Goal: Check status: Check status

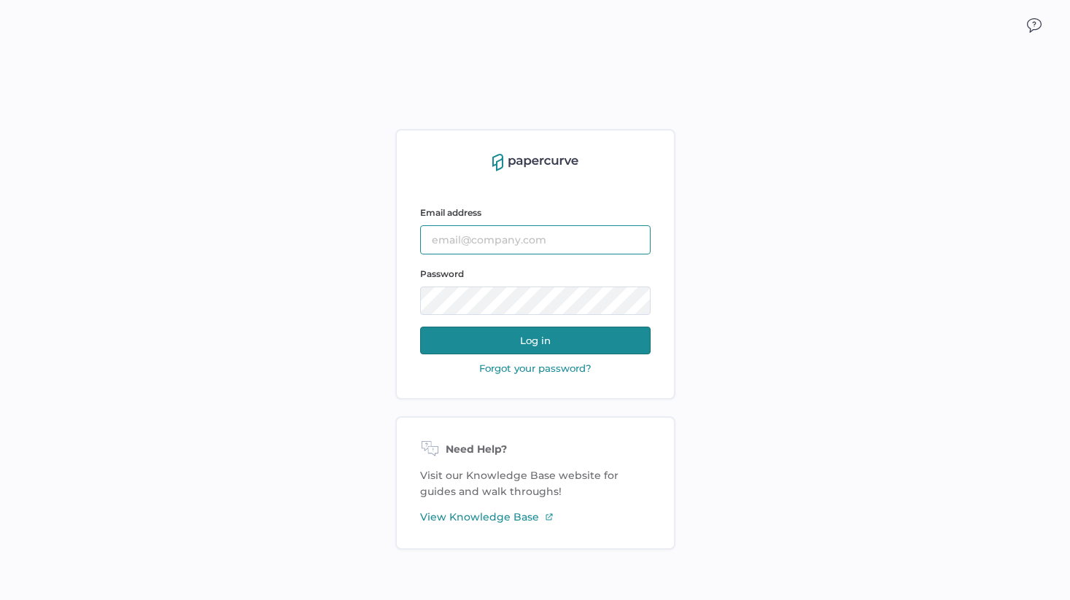
click at [527, 249] on input "text" at bounding box center [535, 239] width 230 height 29
type input "[EMAIL_ADDRESS][DOMAIN_NAME]"
click at [537, 338] on button "Log in" at bounding box center [535, 341] width 230 height 28
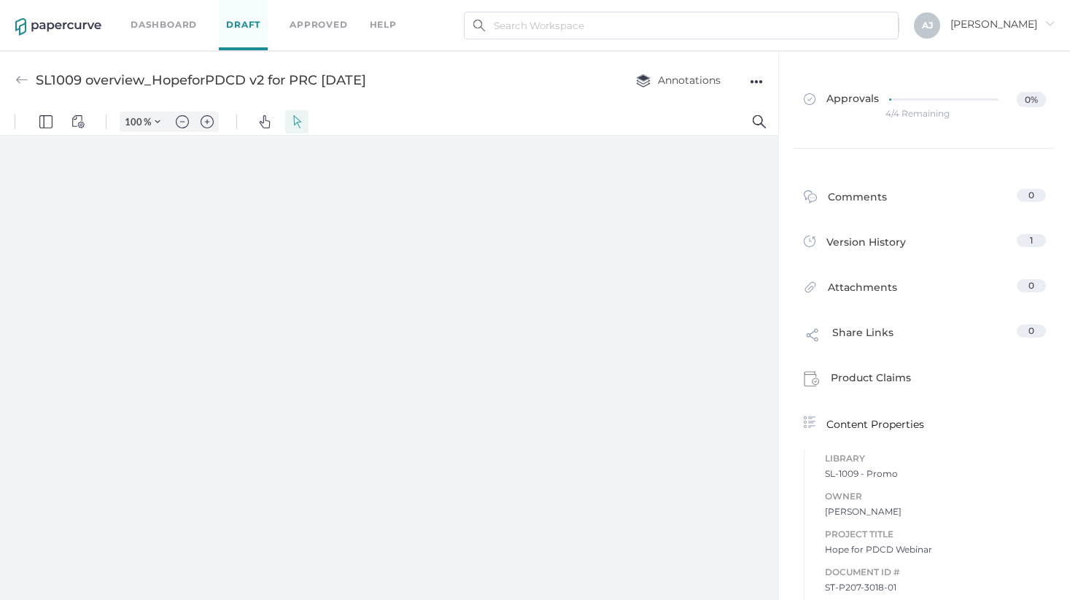
type input "136"
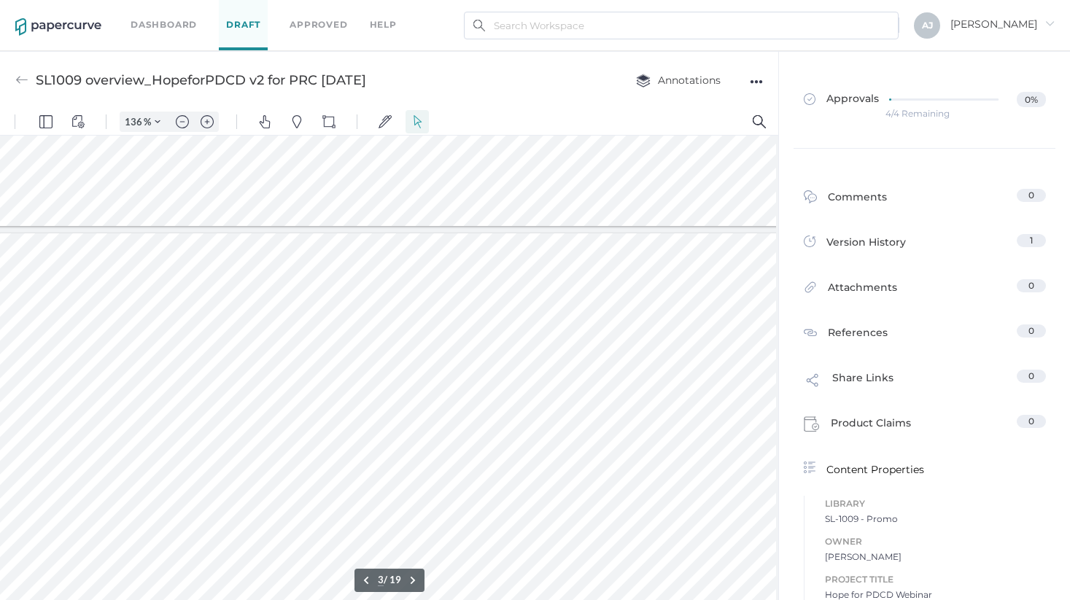
scroll to position [1138, 113]
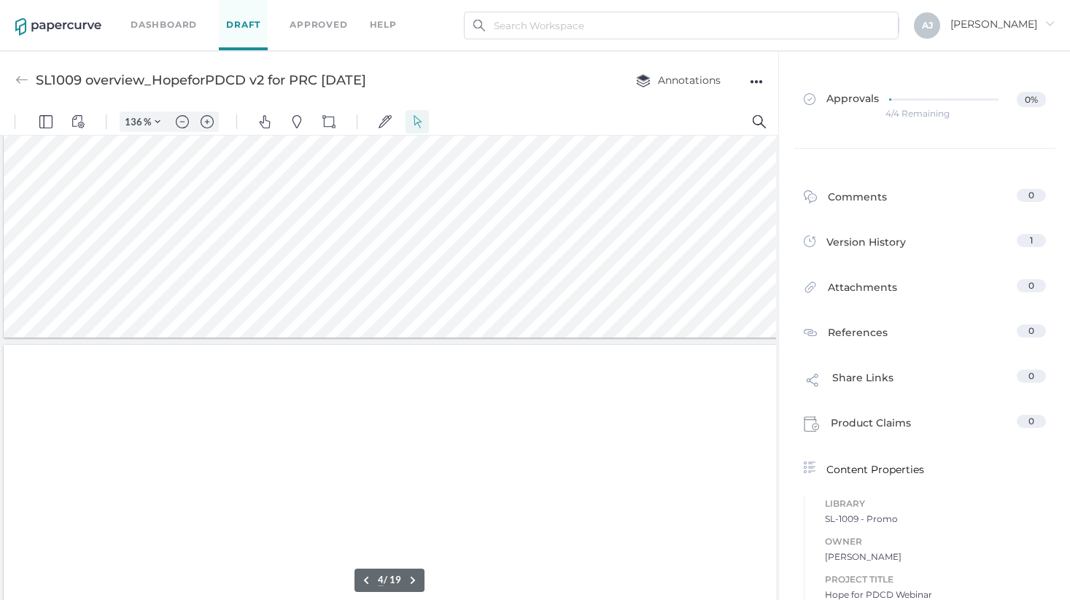
type input "5"
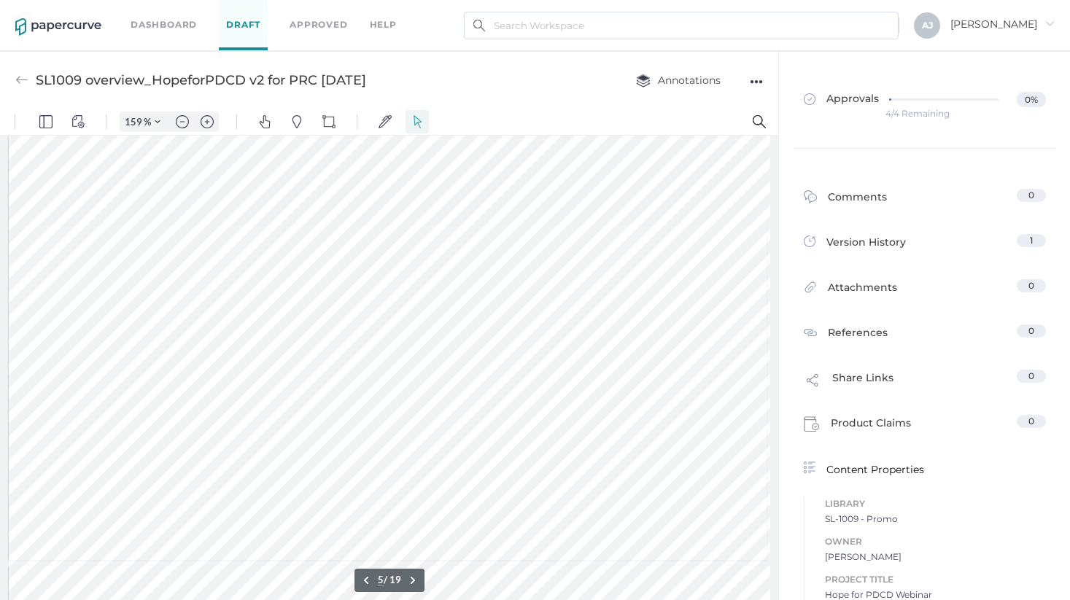
scroll to position [2626, 233]
type input "81"
type input "19"
